Goal: Information Seeking & Learning: Learn about a topic

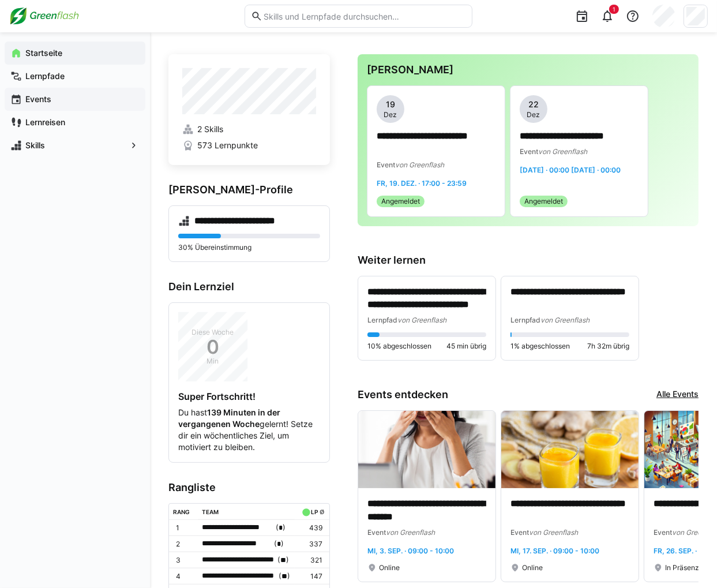
click at [53, 90] on div "Events" at bounding box center [75, 99] width 141 height 23
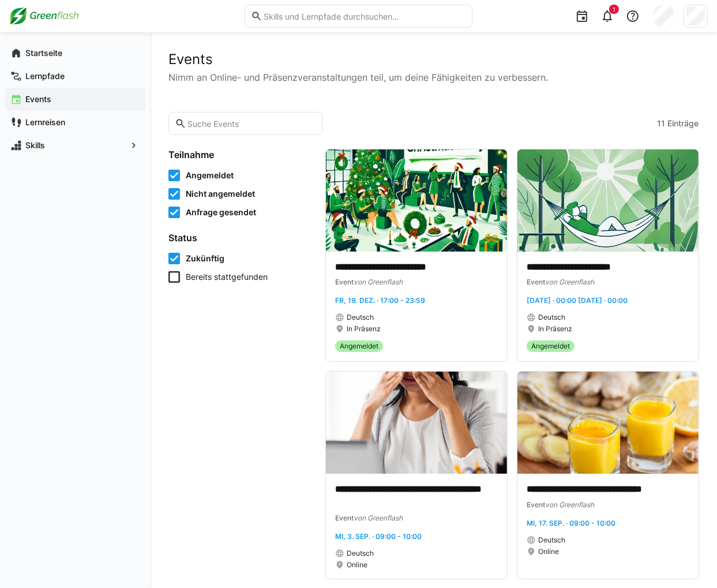
click at [226, 278] on span "Bereits stattgefunden" at bounding box center [227, 277] width 82 height 12
click at [58, 82] on div "Lernpfade" at bounding box center [75, 76] width 141 height 23
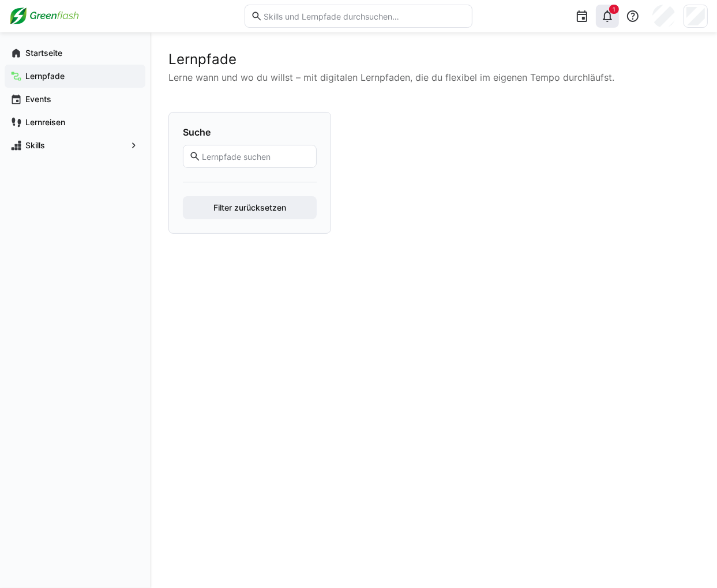
click at [611, 14] on eds-icon at bounding box center [608, 16] width 14 height 14
click at [0, 0] on app-navigation-label "Lernreisen" at bounding box center [0, 0] width 0 height 0
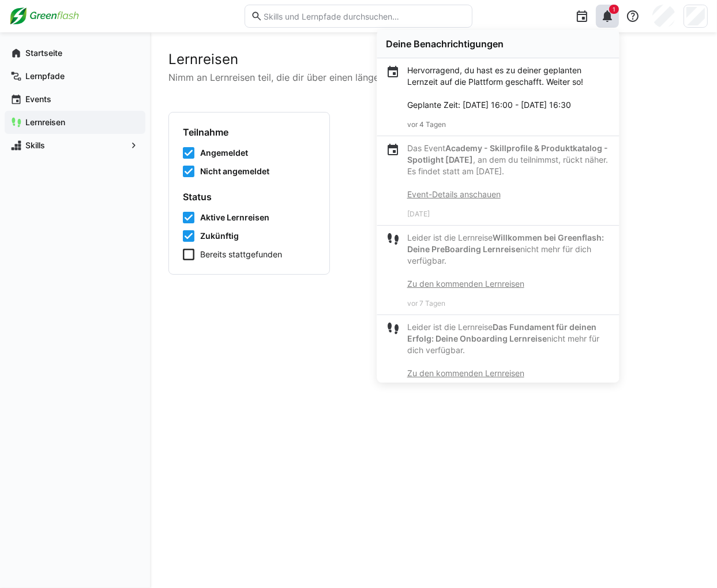
click at [214, 341] on div "Lernreisen Nimm an Lernreisen teil, die dir über einen längeren Zeitraum tiefes…" at bounding box center [434, 310] width 530 height 519
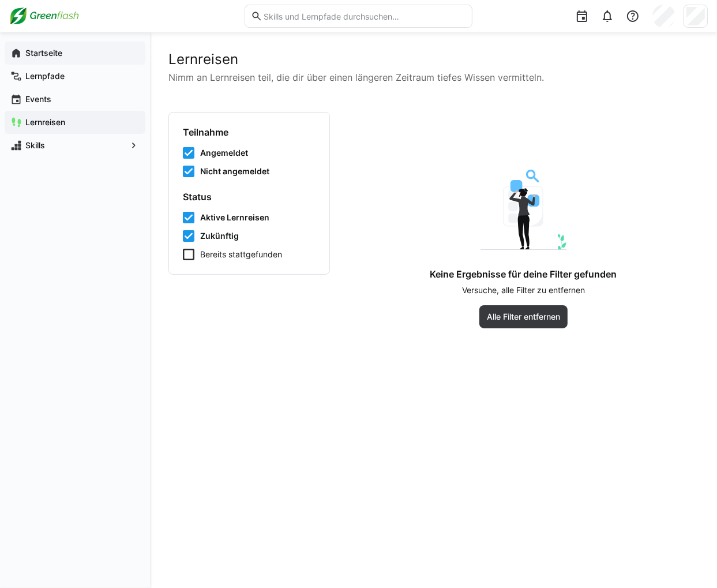
click at [66, 53] on span "Startseite" at bounding box center [82, 53] width 116 height 12
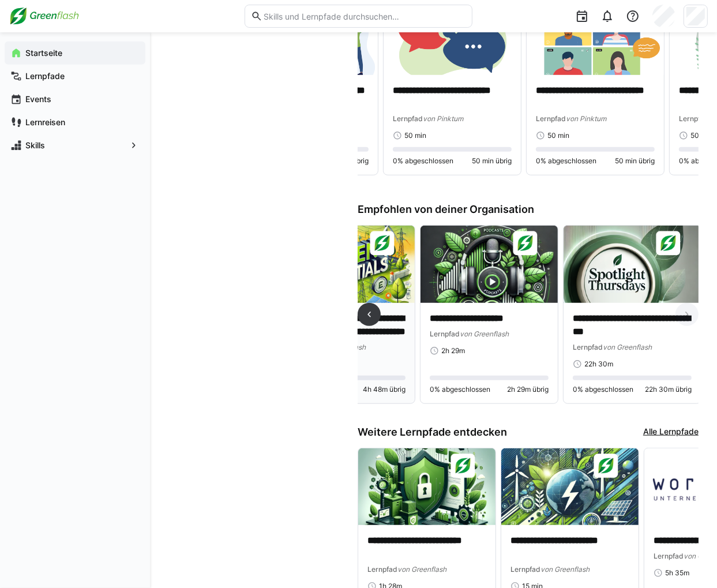
scroll to position [0, 83]
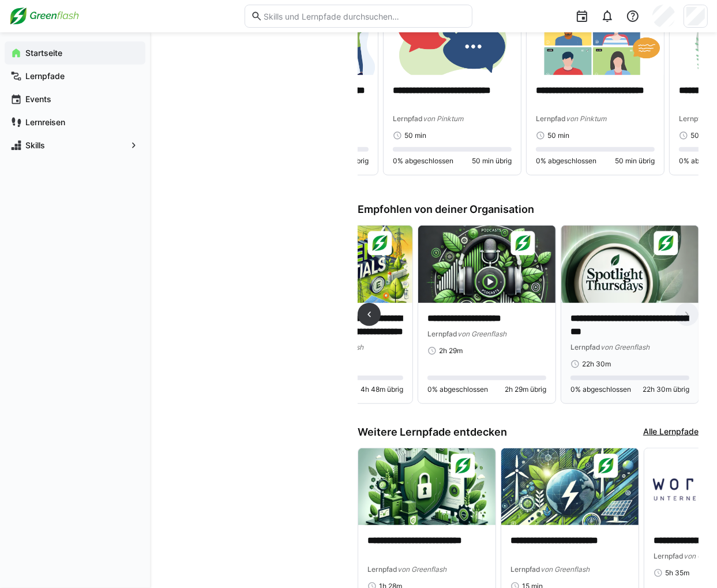
click at [631, 283] on img at bounding box center [630, 264] width 137 height 77
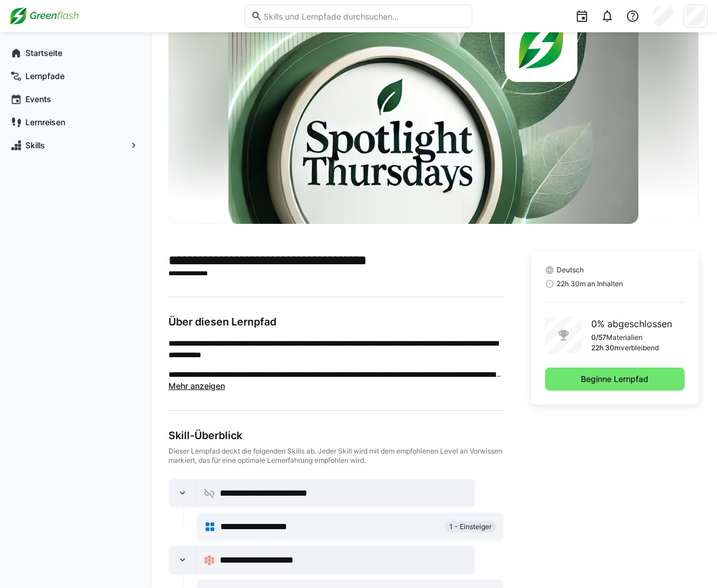
scroll to position [95, 0]
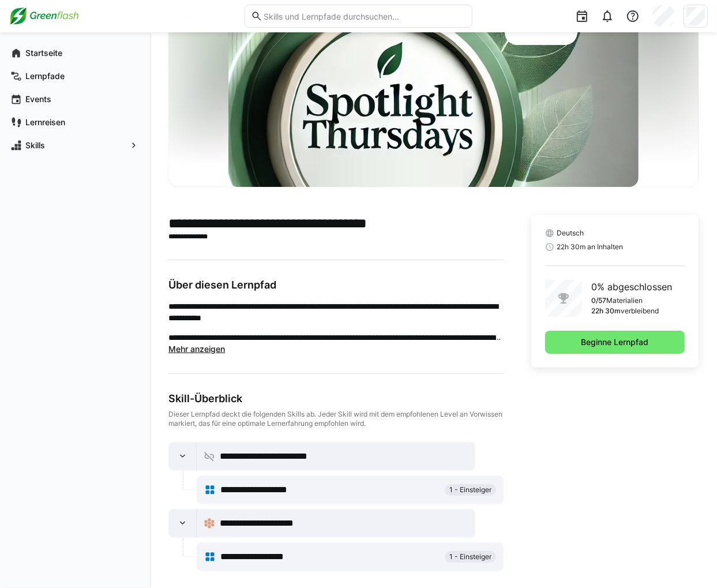
click at [257, 547] on div "**********" at bounding box center [350, 556] width 292 height 23
click at [256, 553] on span "**********" at bounding box center [262, 557] width 84 height 14
click at [256, 528] on span "**********" at bounding box center [267, 524] width 95 height 14
click at [265, 496] on span "**********" at bounding box center [264, 490] width 89 height 14
click at [267, 490] on span "**********" at bounding box center [264, 490] width 89 height 14
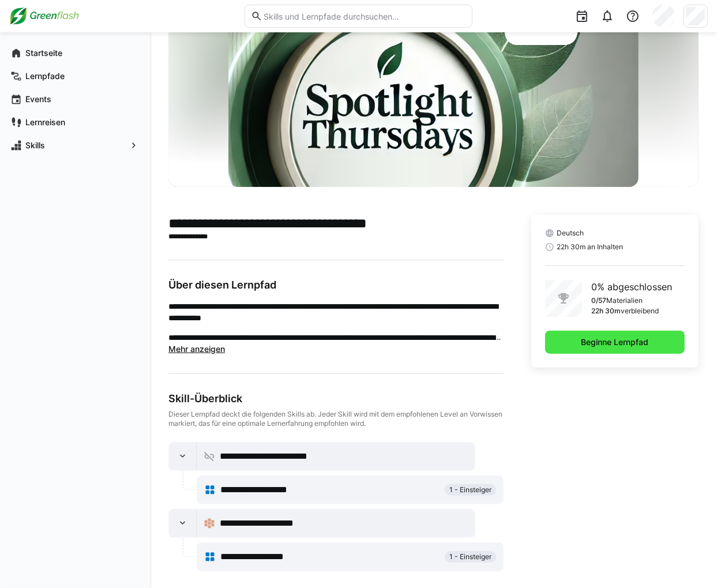
click at [577, 342] on span "Beginne Lernpfad" at bounding box center [615, 342] width 140 height 23
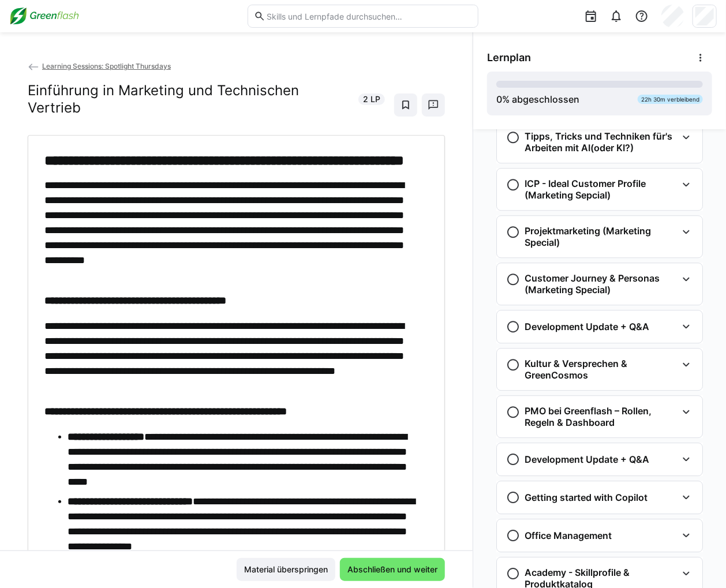
scroll to position [1312, 0]
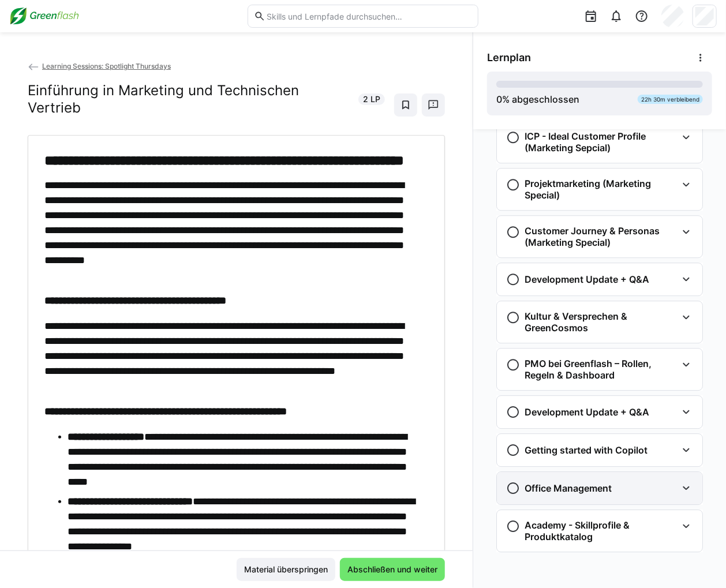
click at [564, 488] on h3 "Office Management" at bounding box center [568, 488] width 87 height 12
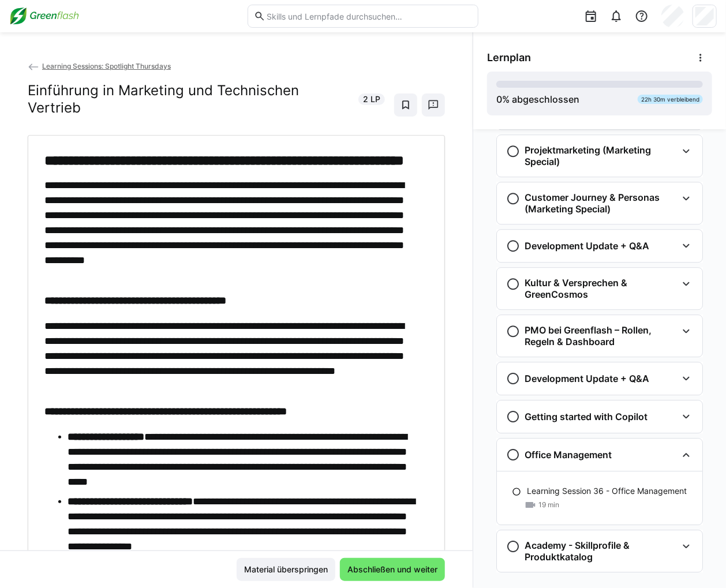
scroll to position [1366, 0]
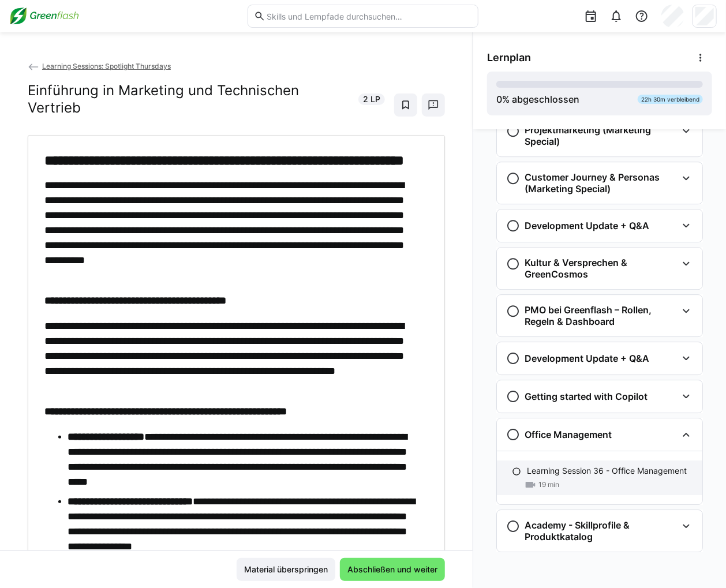
click at [570, 466] on p "Learning Session 36 - Office Management" at bounding box center [607, 471] width 160 height 12
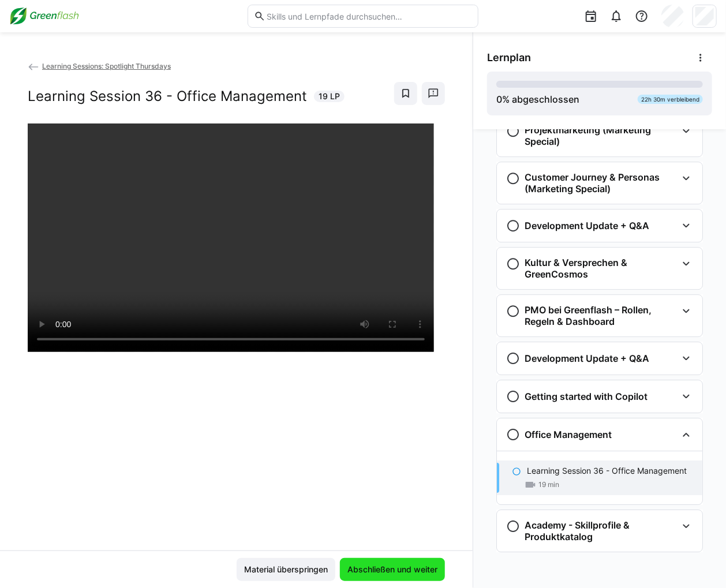
click at [386, 574] on span "Abschließen und weiter" at bounding box center [392, 570] width 93 height 12
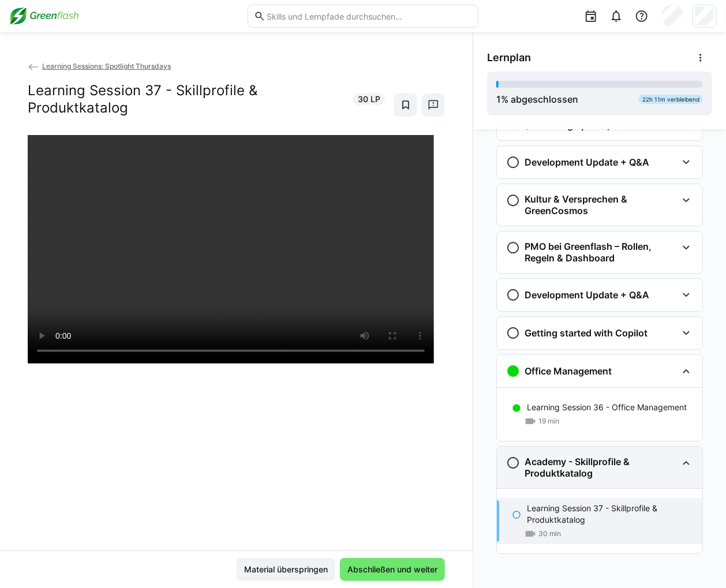
scroll to position [1431, 0]
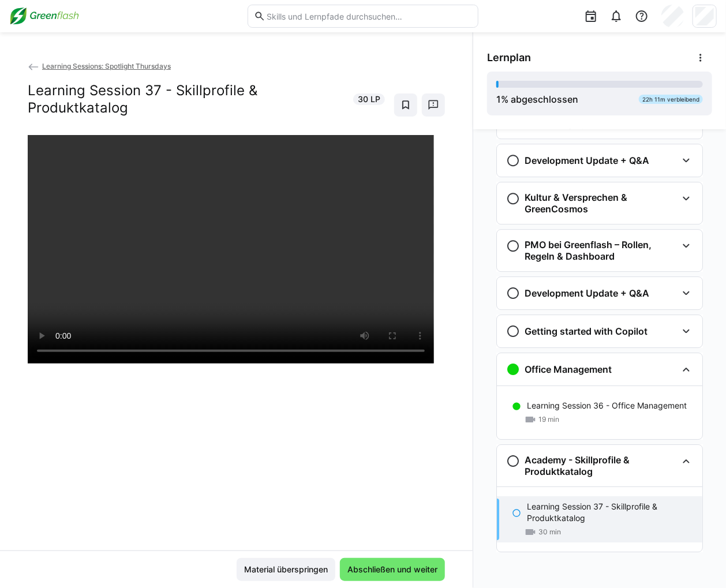
drag, startPoint x: 69, startPoint y: 56, endPoint x: 60, endPoint y: 50, distance: 10.9
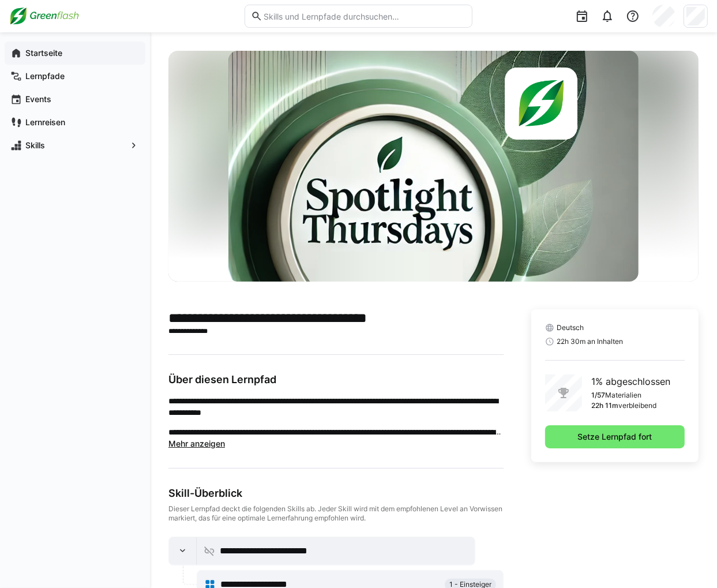
click at [72, 56] on span "Startseite" at bounding box center [82, 53] width 116 height 12
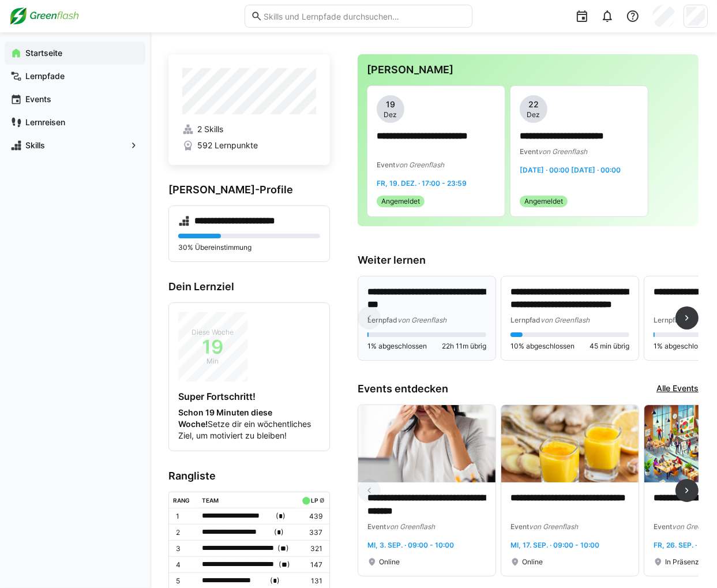
click at [471, 316] on div "Lernpfad von Greenflash" at bounding box center [427, 320] width 119 height 12
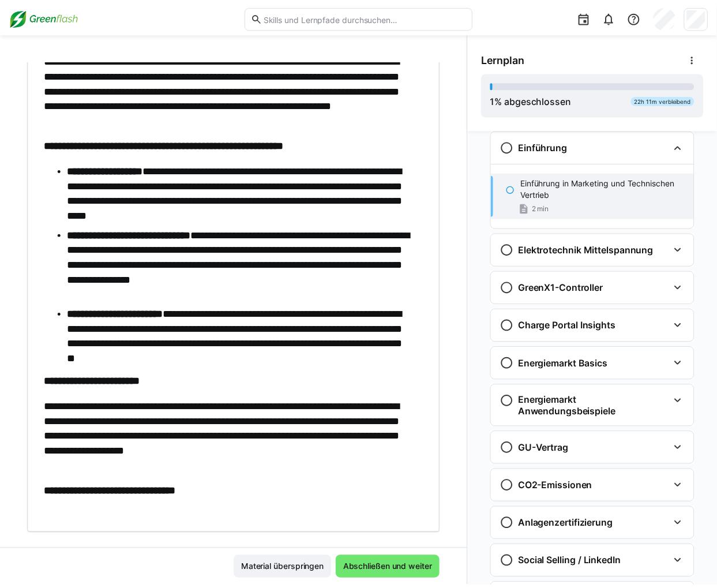
scroll to position [287, 0]
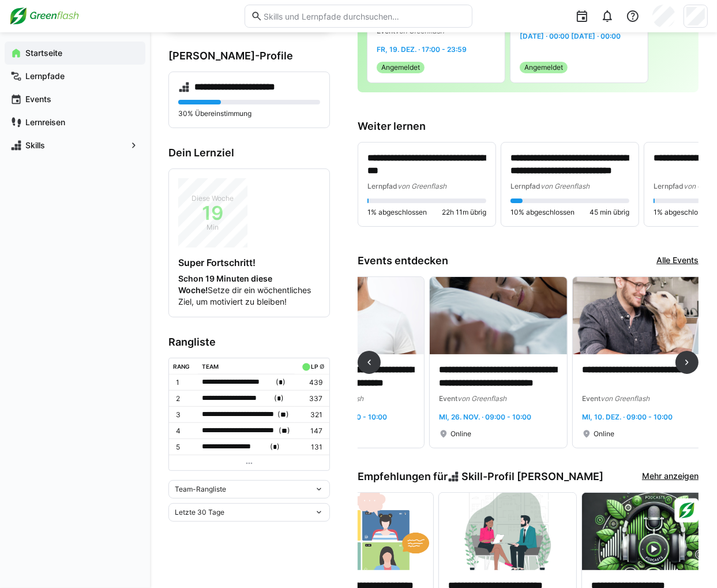
scroll to position [0, 942]
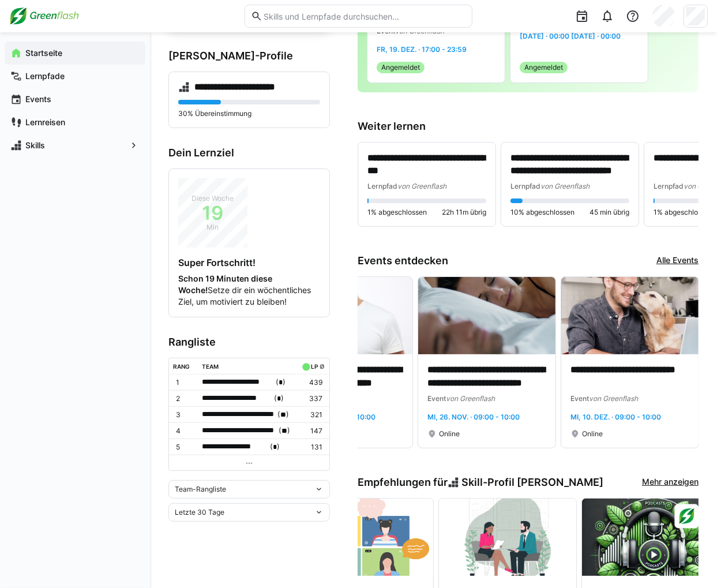
click at [680, 264] on link "Alle Events" at bounding box center [678, 261] width 42 height 13
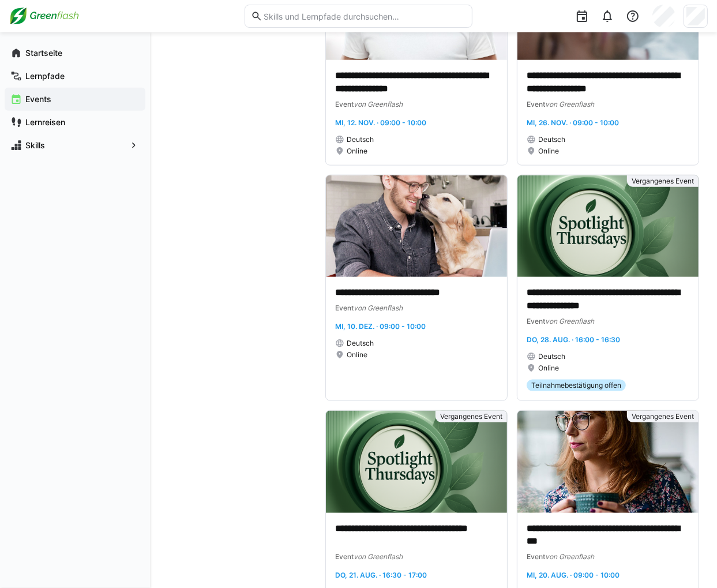
scroll to position [1097, 0]
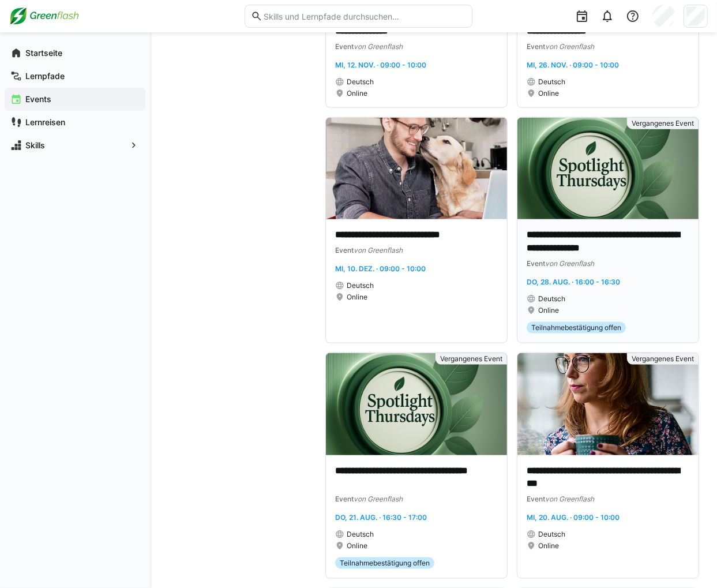
click at [608, 209] on img at bounding box center [608, 169] width 181 height 102
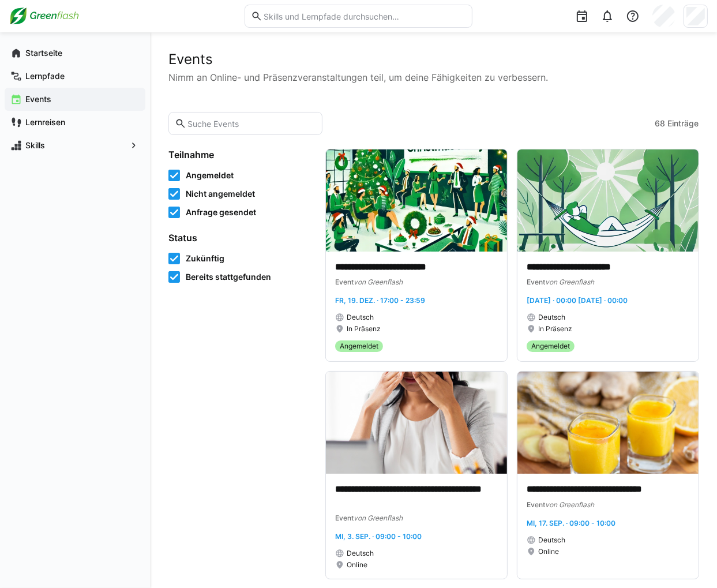
click at [206, 274] on span "Bereits stattgefunden" at bounding box center [228, 277] width 85 height 12
click at [96, 119] on span "Lernreisen" at bounding box center [82, 123] width 116 height 12
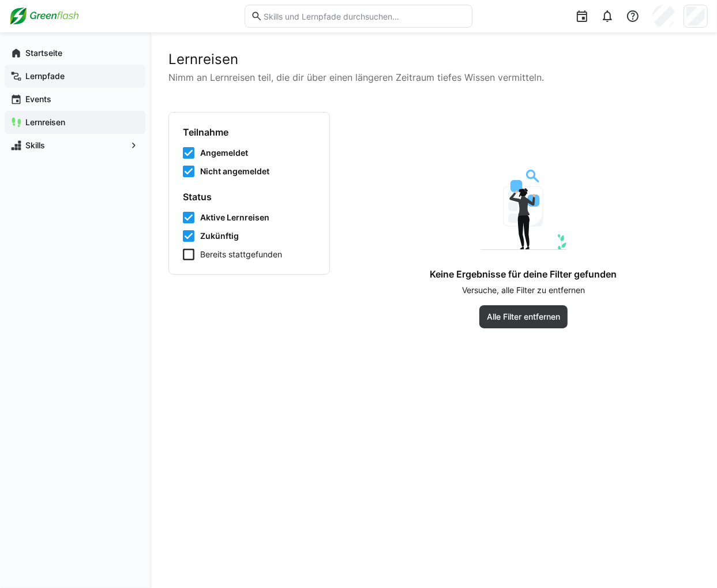
click at [96, 75] on span "Lernpfade" at bounding box center [82, 76] width 116 height 12
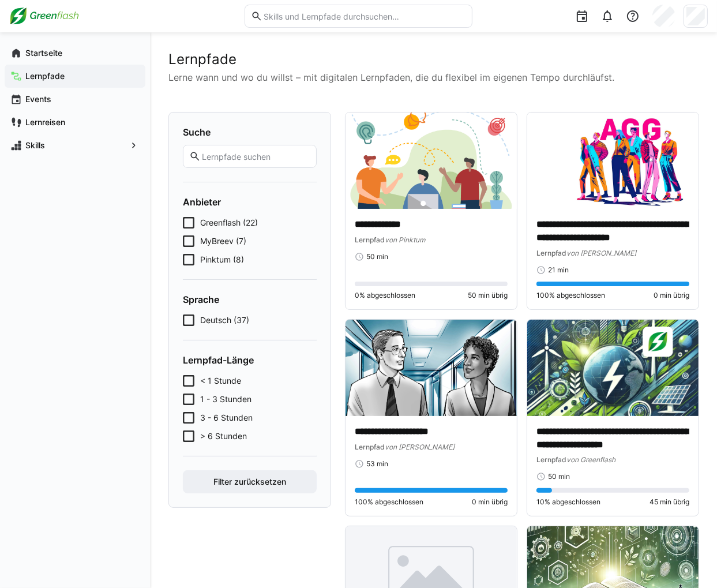
click at [223, 217] on span "Greenflash (22)" at bounding box center [229, 223] width 58 height 12
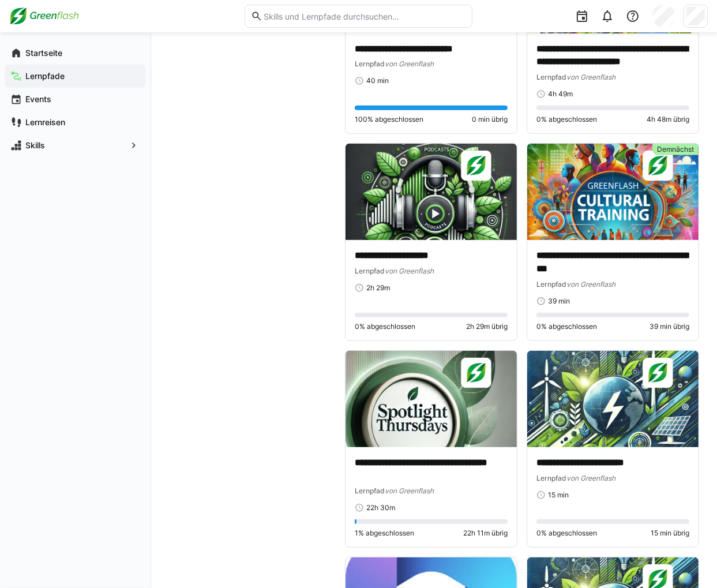
scroll to position [577, 0]
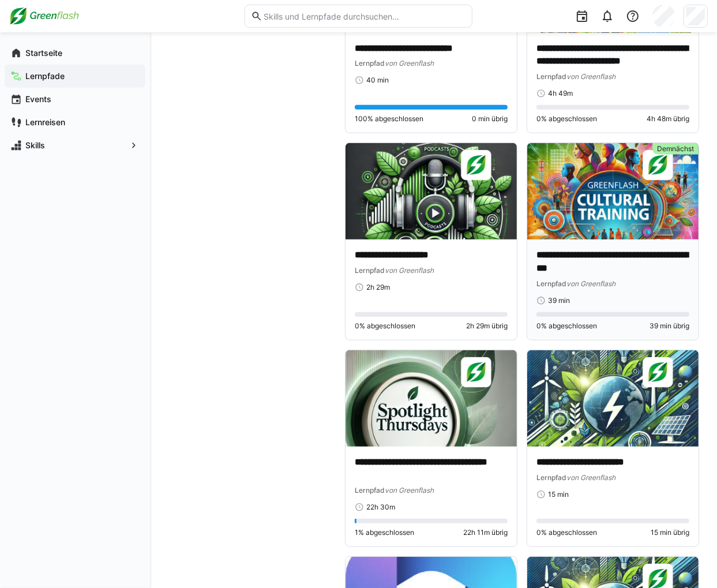
click at [571, 249] on p "**********" at bounding box center [613, 262] width 153 height 27
click at [568, 220] on img at bounding box center [612, 191] width 171 height 96
click at [567, 278] on div "Lernpfad von Greenflash" at bounding box center [613, 284] width 153 height 12
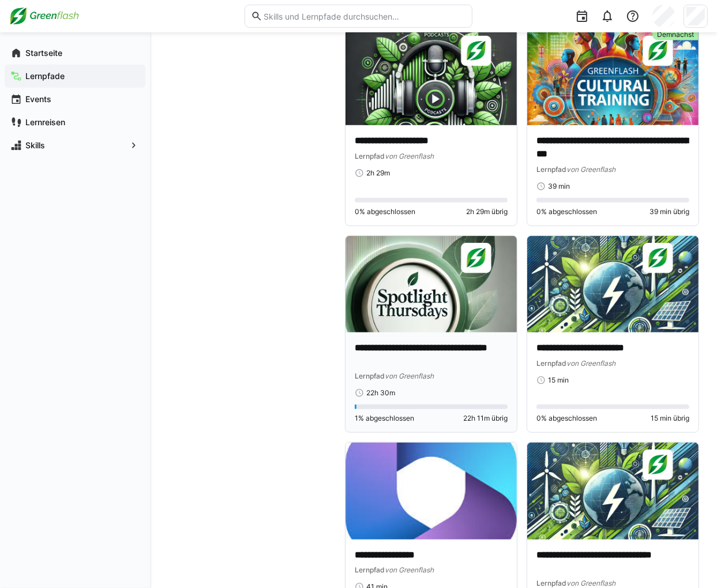
scroll to position [693, 0]
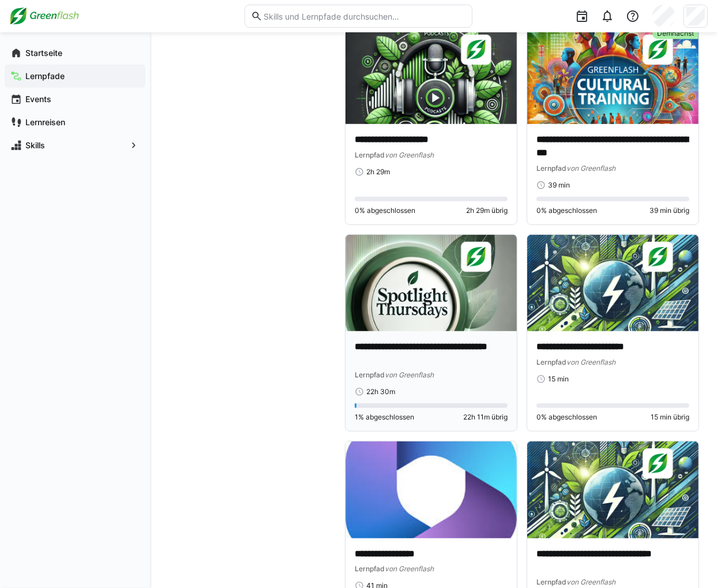
click at [441, 369] on div "Lernpfad von Greenflash" at bounding box center [431, 375] width 153 height 12
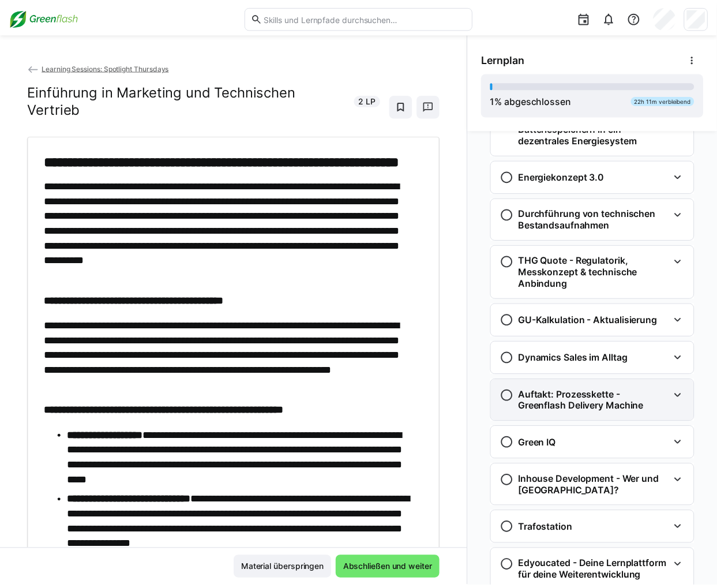
scroll to position [1312, 0]
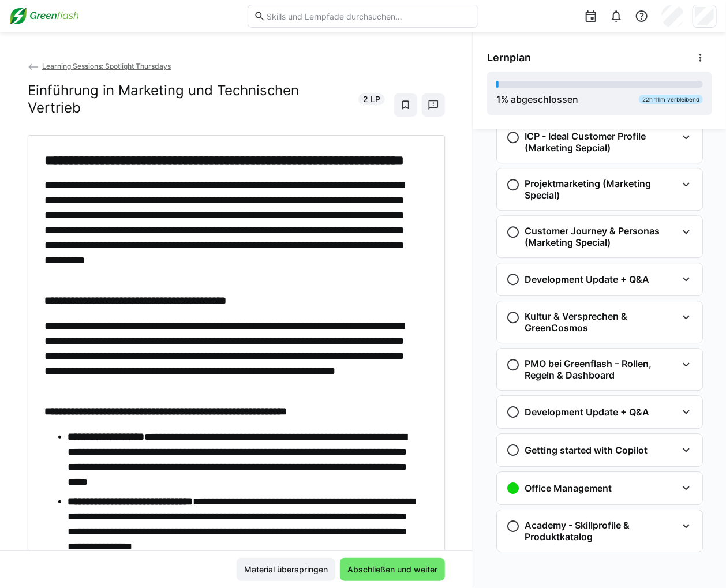
click at [119, 62] on span "Learning Sessions: Spotlight Thursdays" at bounding box center [106, 66] width 129 height 9
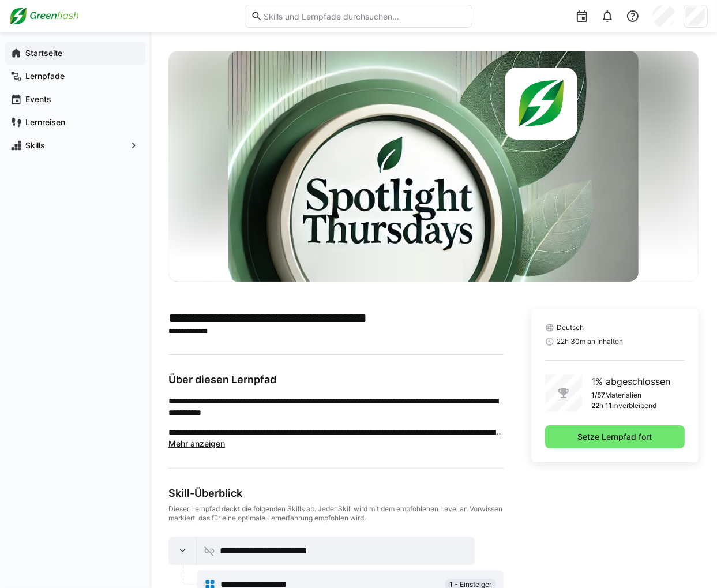
click at [69, 58] on span "Startseite" at bounding box center [82, 53] width 116 height 12
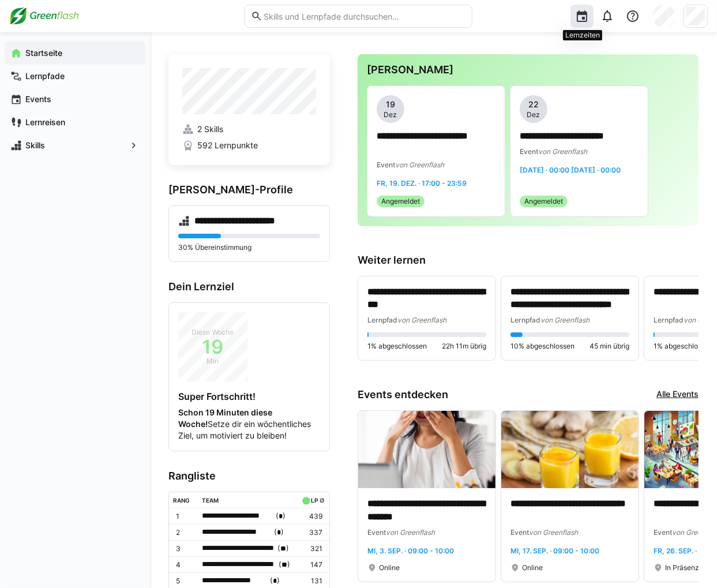
click at [579, 13] on eds-icon at bounding box center [582, 16] width 14 height 14
